Goal: Check status: Check status

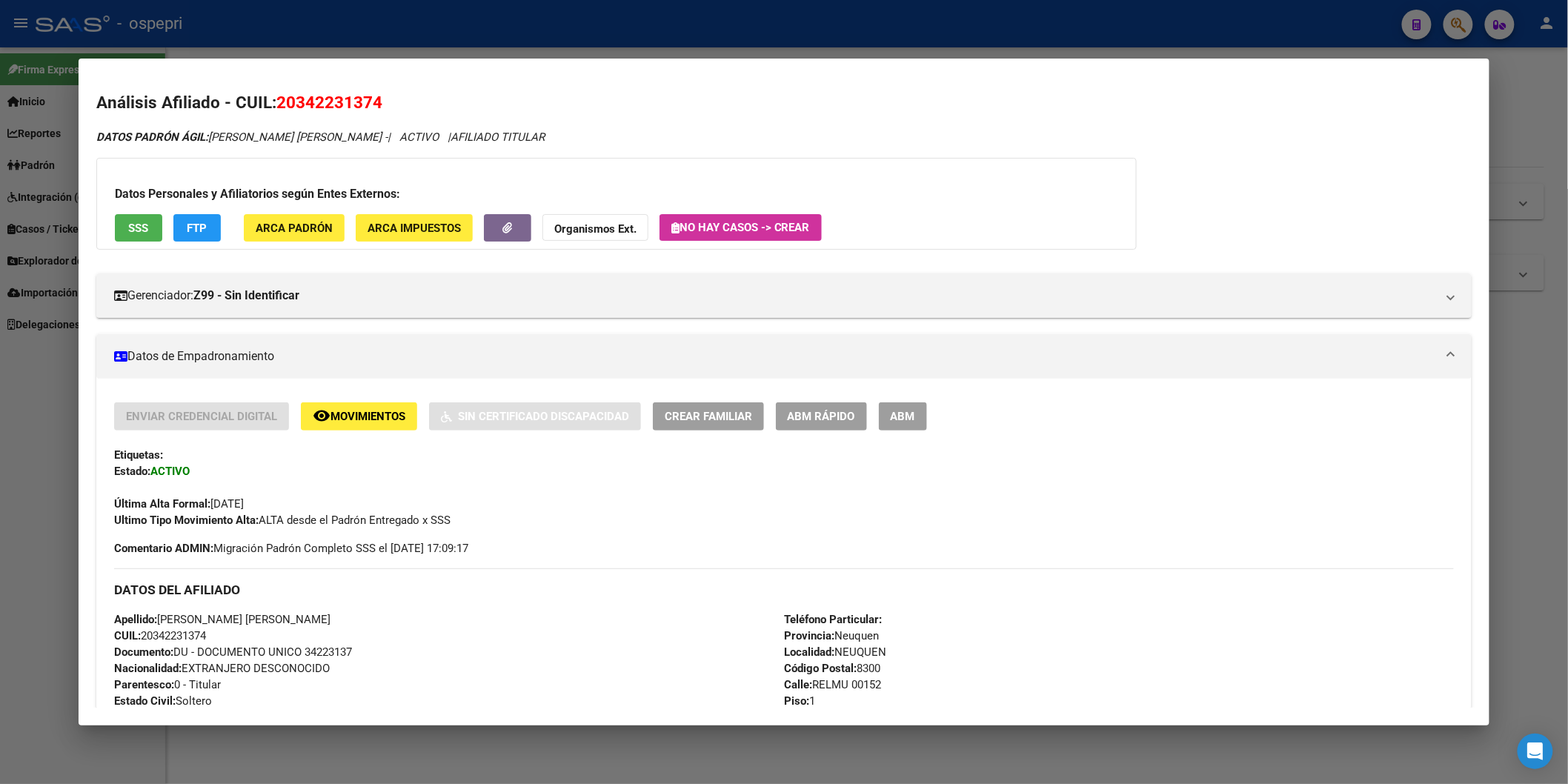
scroll to position [976, 0]
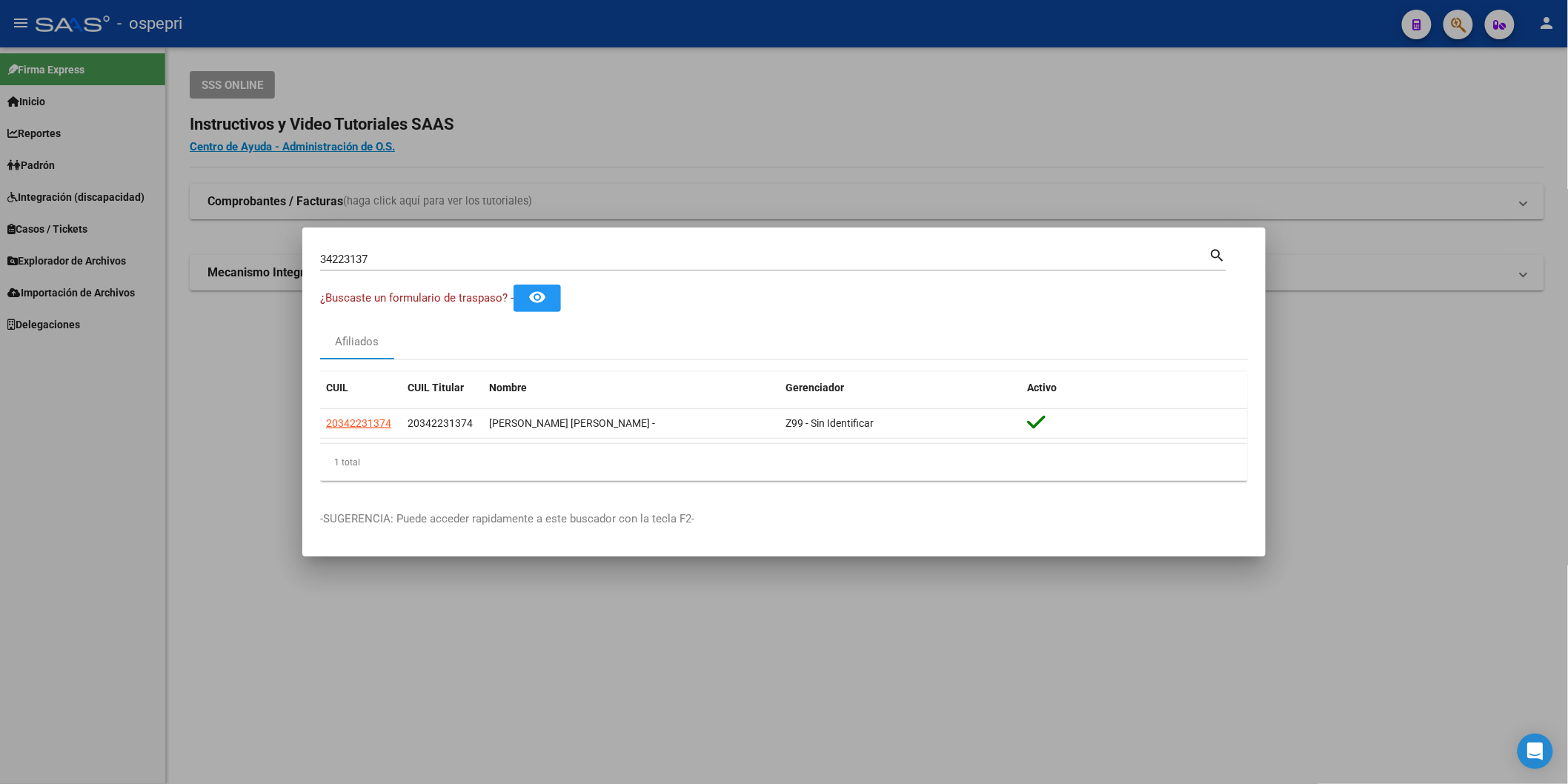
click at [616, 260] on input "34223137" at bounding box center [765, 258] width 889 height 13
type input "35655931"
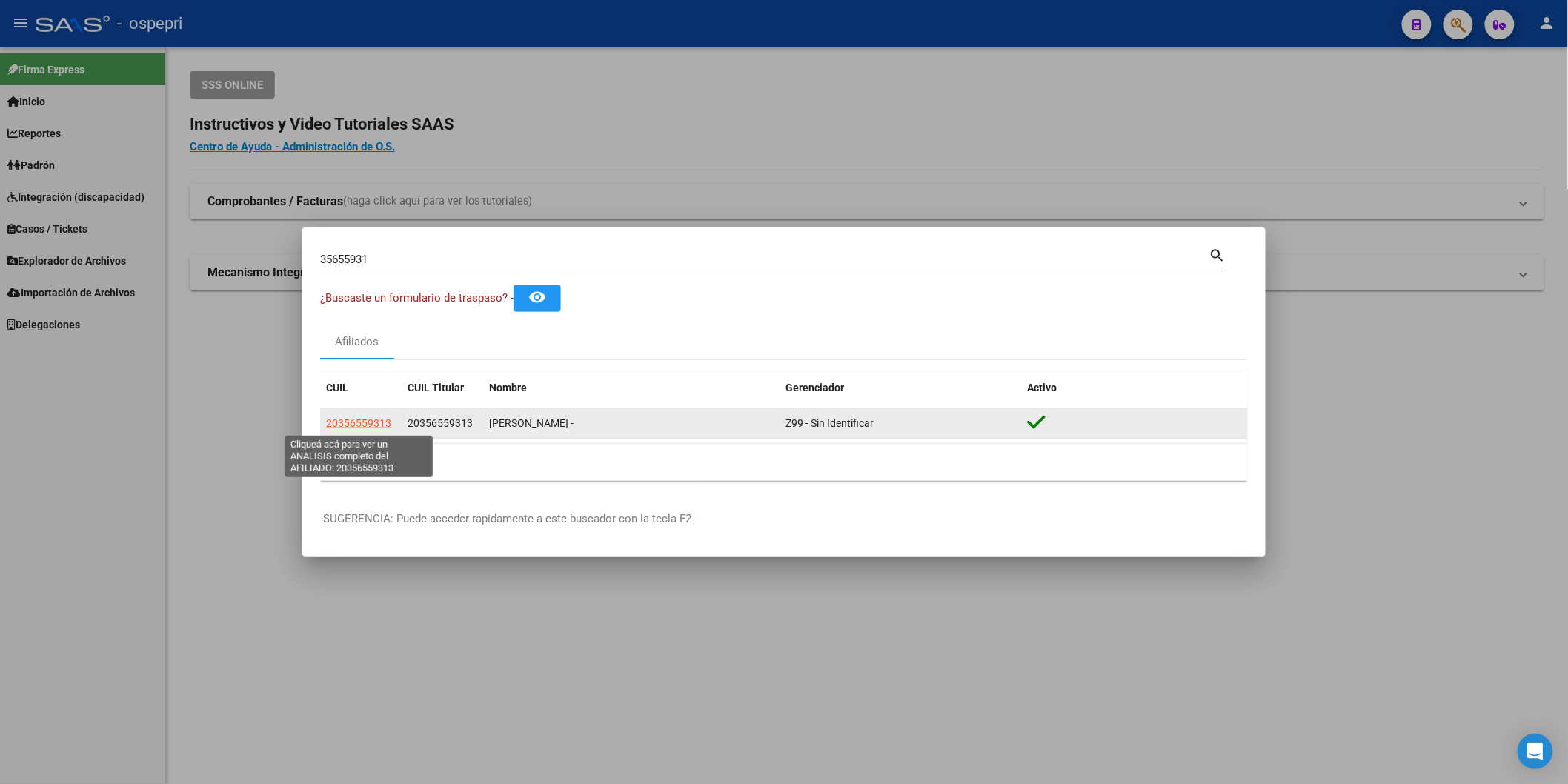
click at [376, 417] on span "20356559313" at bounding box center [358, 423] width 65 height 12
type textarea "20356559313"
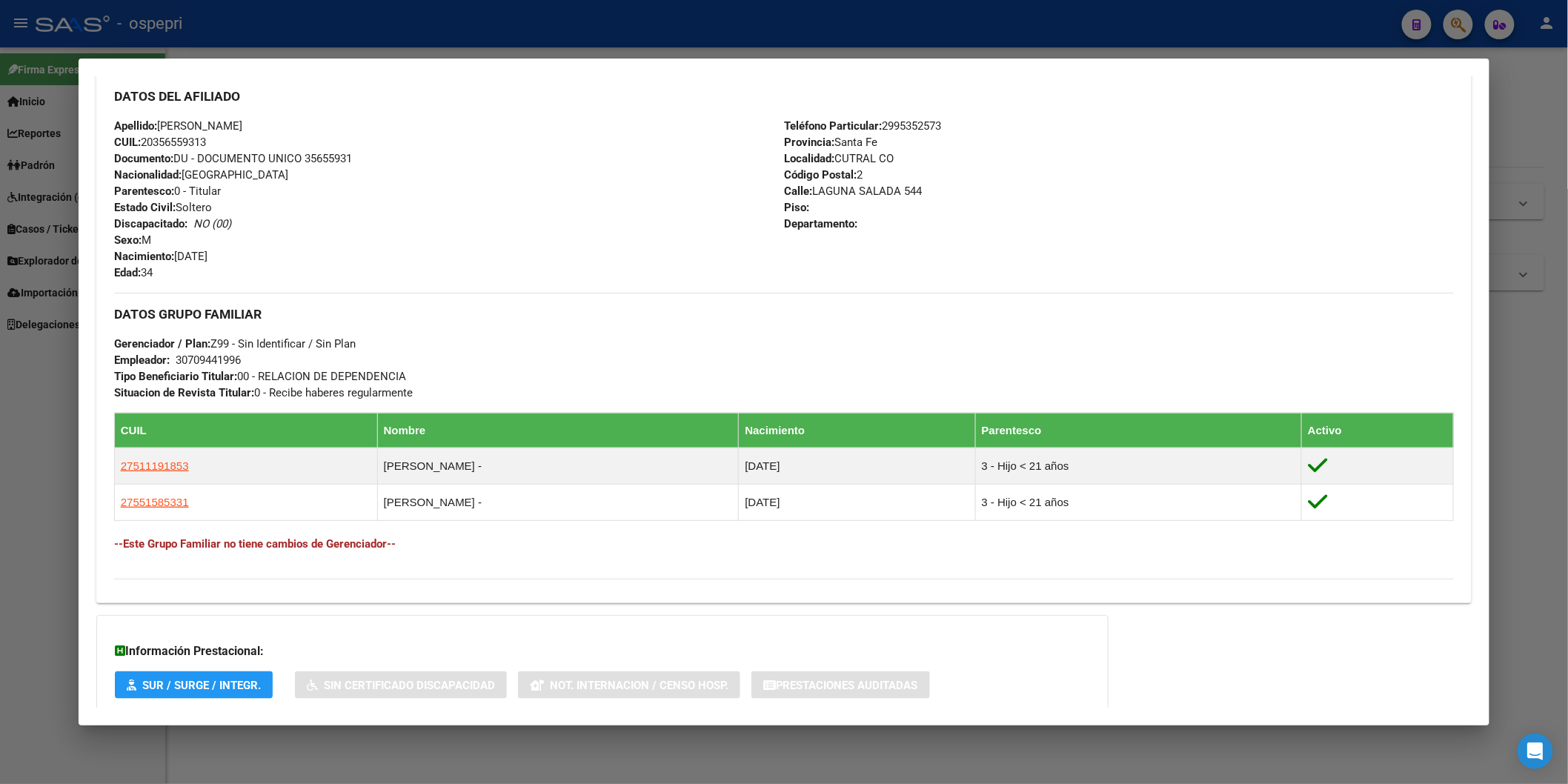
scroll to position [584, 0]
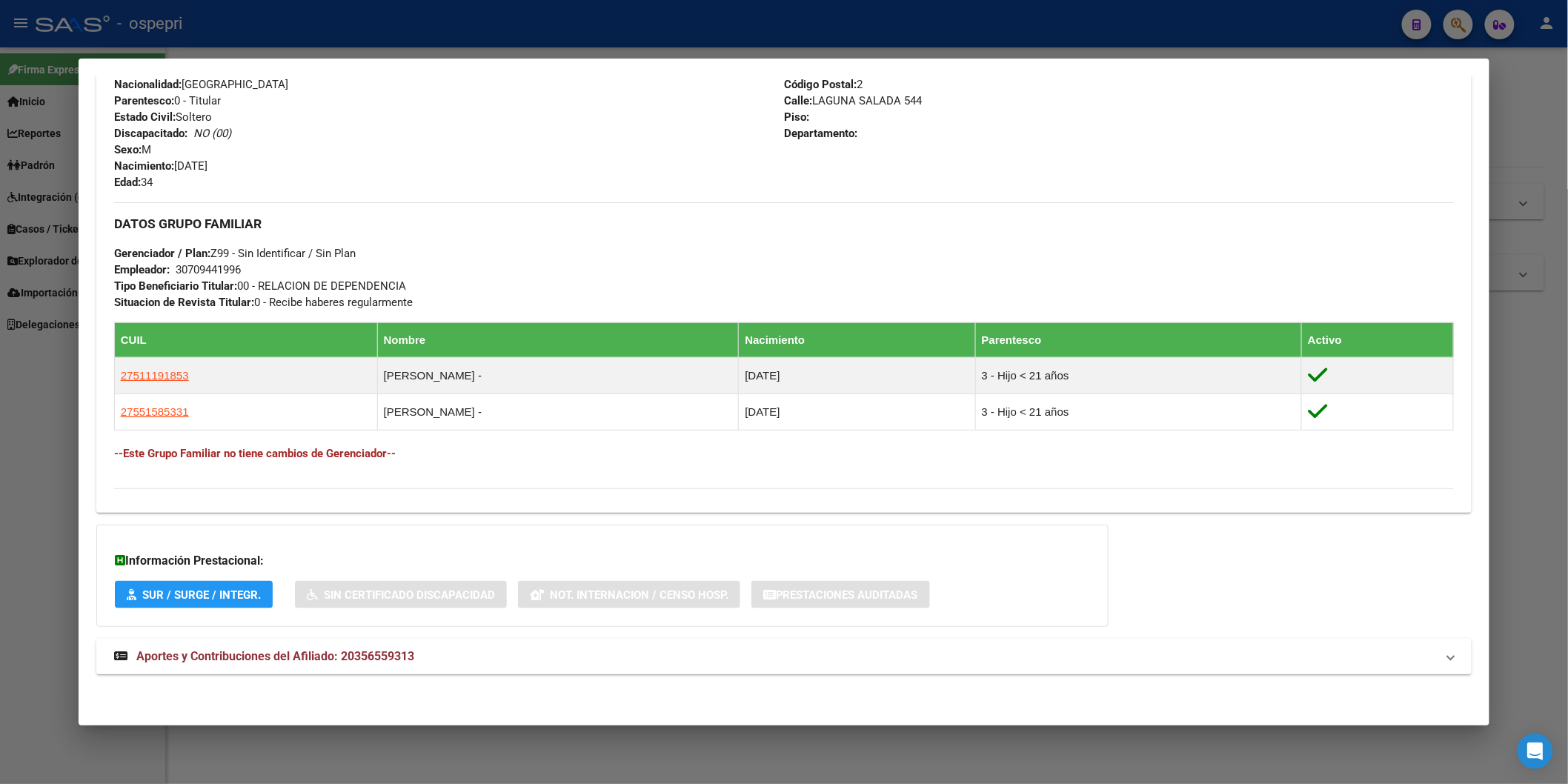
click at [261, 650] on span "Aportes y Contribuciones del Afiliado: 20356559313" at bounding box center [275, 656] width 277 height 14
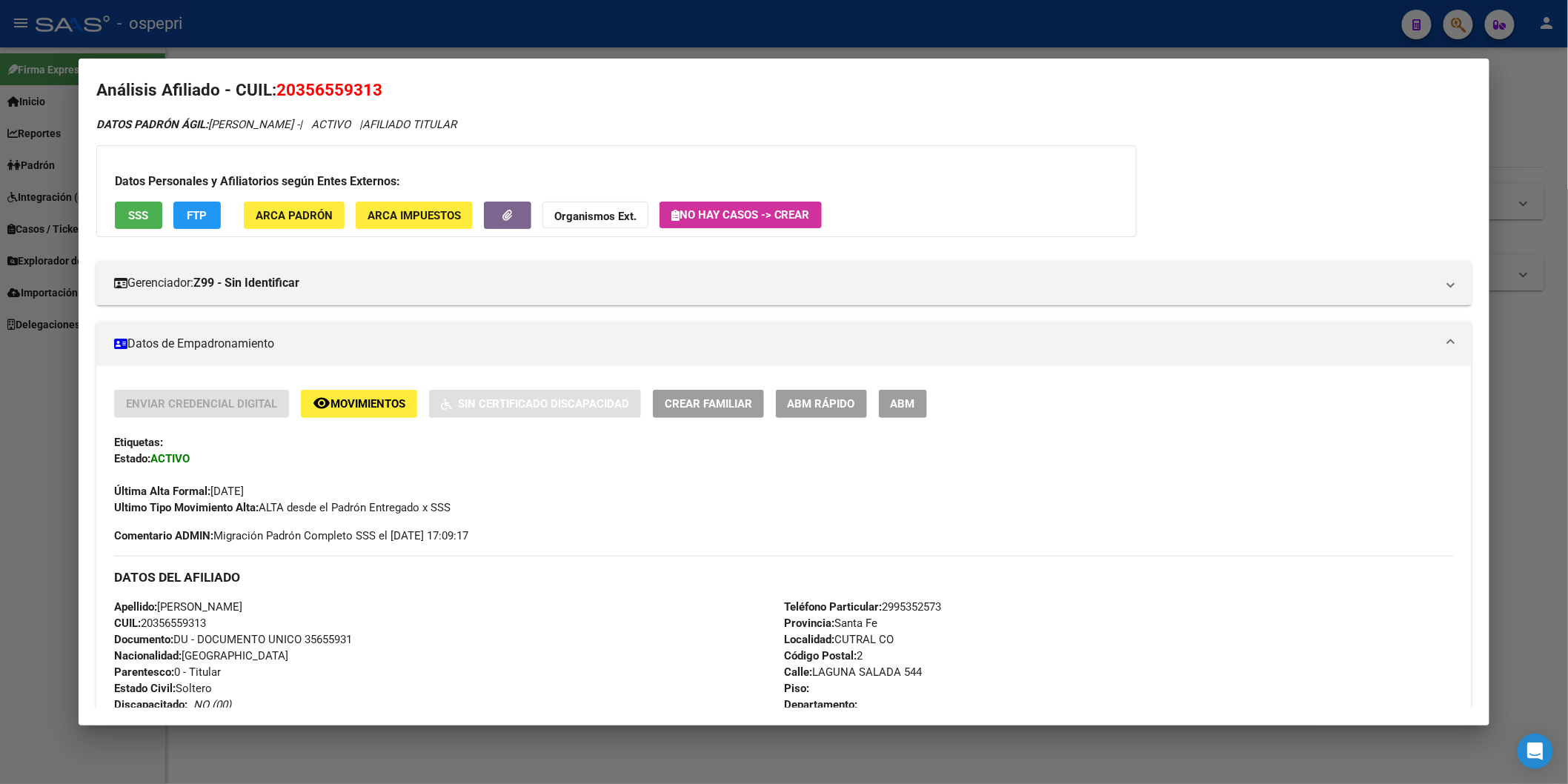
scroll to position [0, 0]
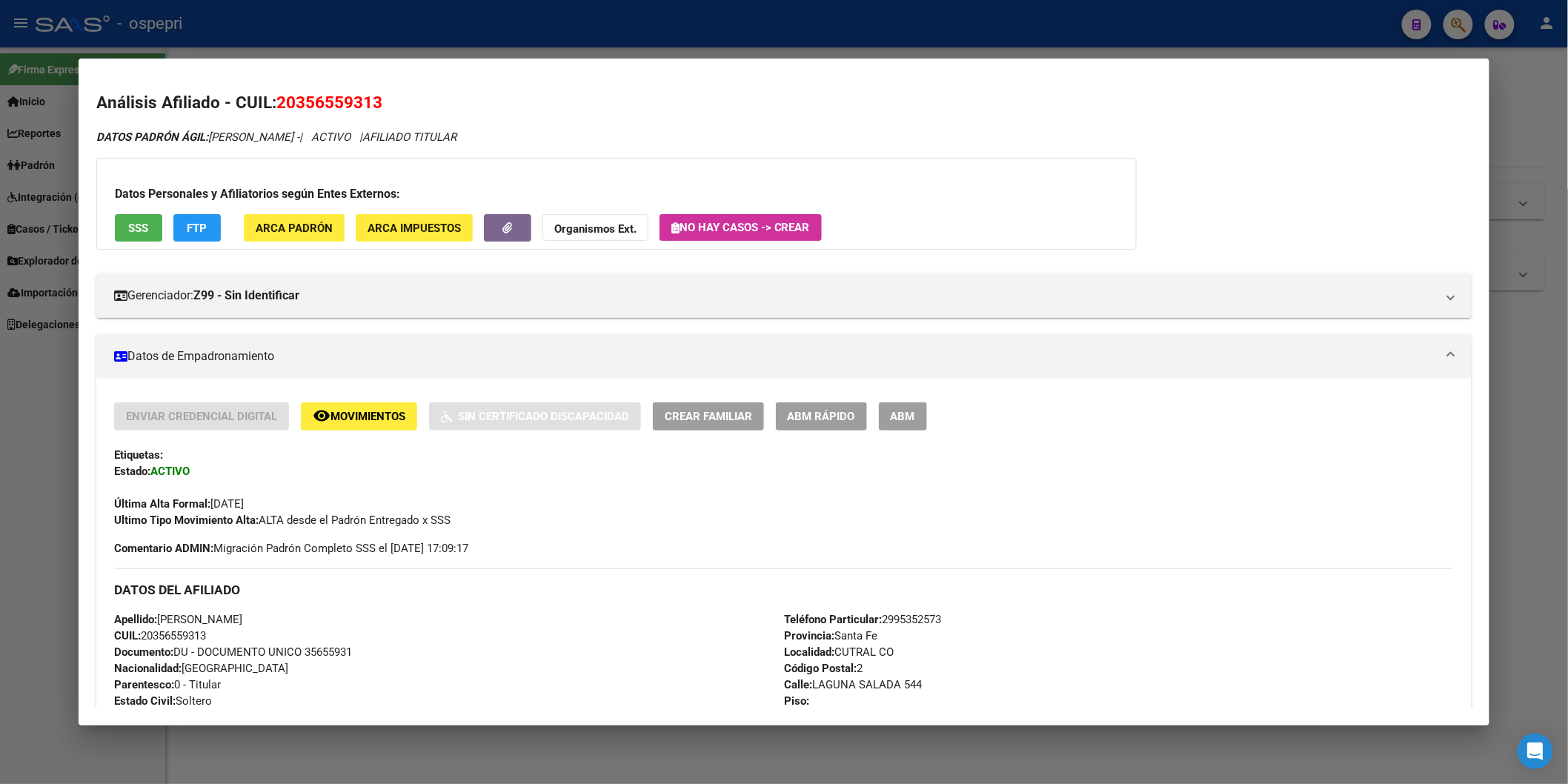
drag, startPoint x: 274, startPoint y: 100, endPoint x: 375, endPoint y: 91, distance: 101.4
click at [375, 91] on h2 "Análisis Afiliado - CUIL: 20356559313" at bounding box center [784, 103] width 1375 height 25
copy span "20356559313"
